Goal: Information Seeking & Learning: Compare options

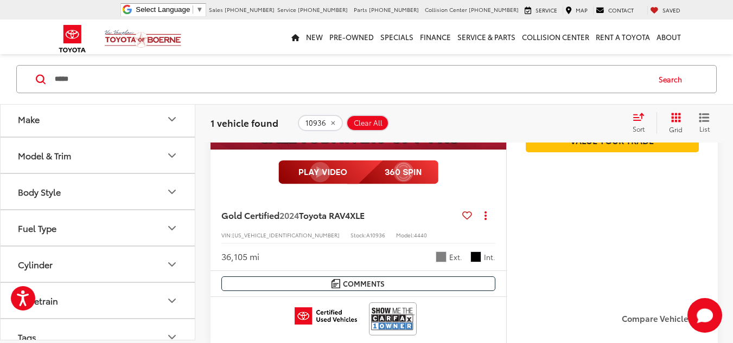
click at [370, 119] on span "Clear All" at bounding box center [368, 123] width 29 height 9
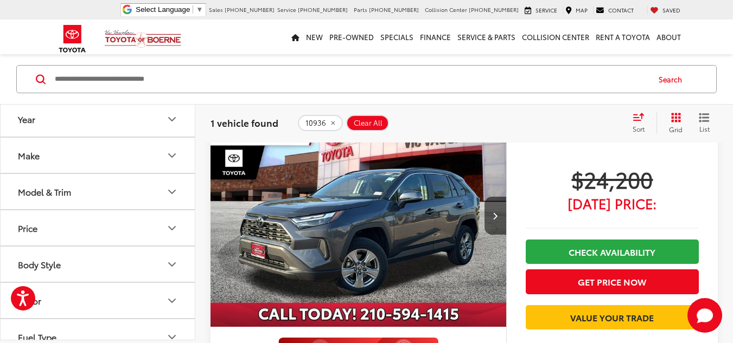
scroll to position [89, 0]
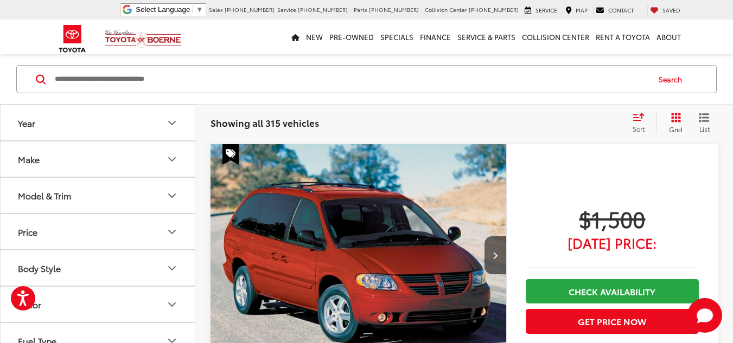
click at [99, 163] on button "Make" at bounding box center [98, 159] width 195 height 35
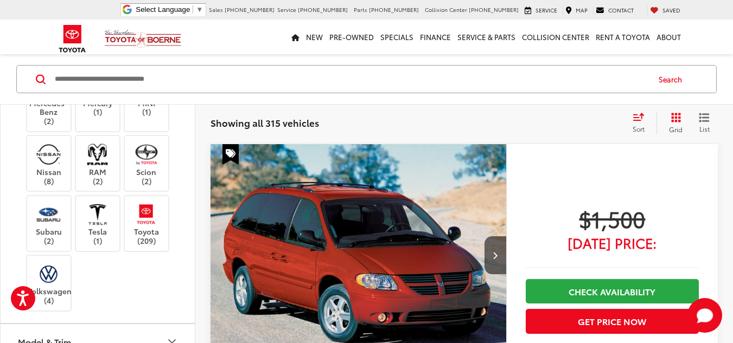
scroll to position [380, 0]
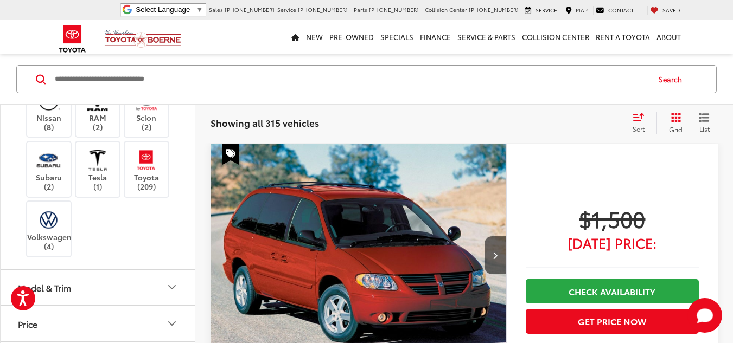
click at [53, 29] on label "Lexus (4)" at bounding box center [49, 19] width 44 height 18
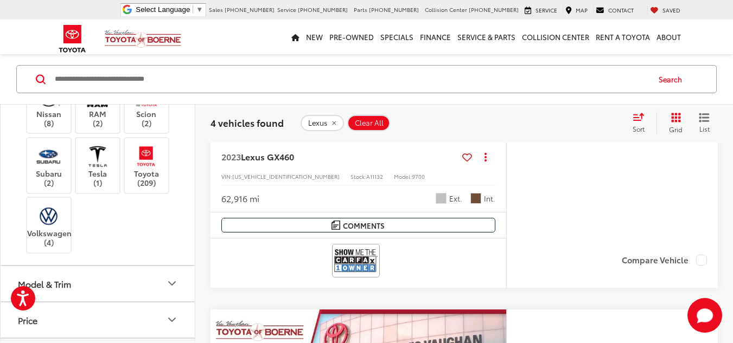
scroll to position [849, 0]
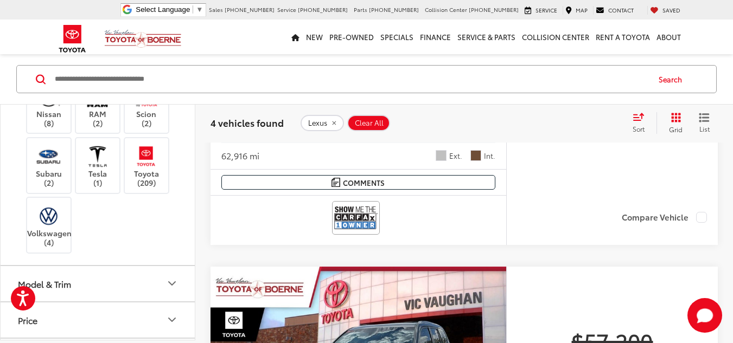
click at [49, 6] on img at bounding box center [49, 6] width 0 height 0
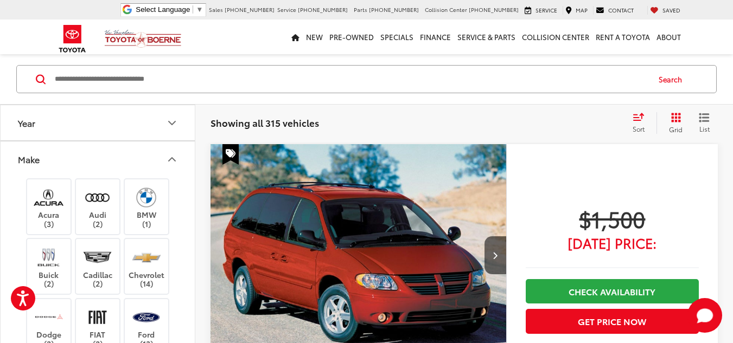
click at [172, 157] on icon "Make" at bounding box center [171, 159] width 13 height 13
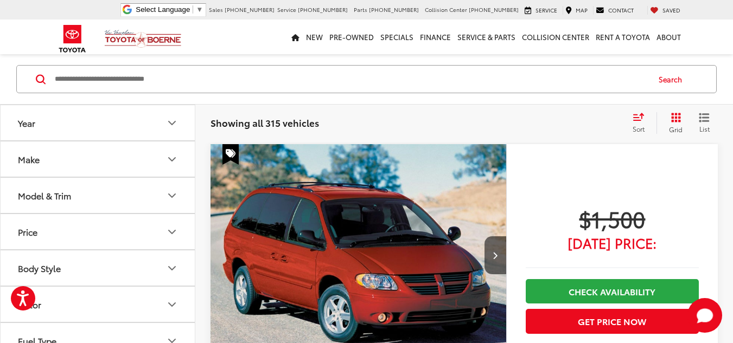
click at [172, 157] on icon "Make" at bounding box center [171, 159] width 13 height 13
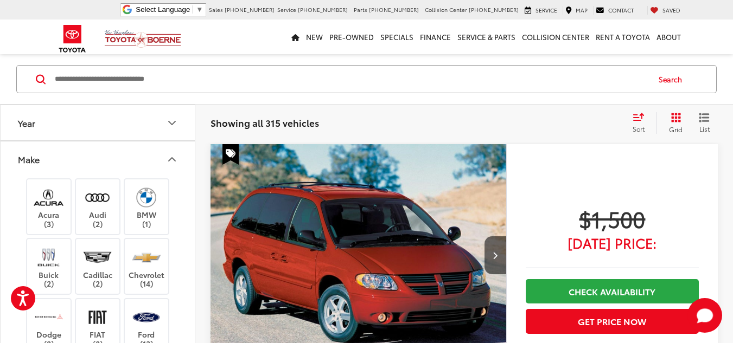
click at [172, 157] on icon "Make" at bounding box center [171, 159] width 13 height 13
